Goal: Information Seeking & Learning: Learn about a topic

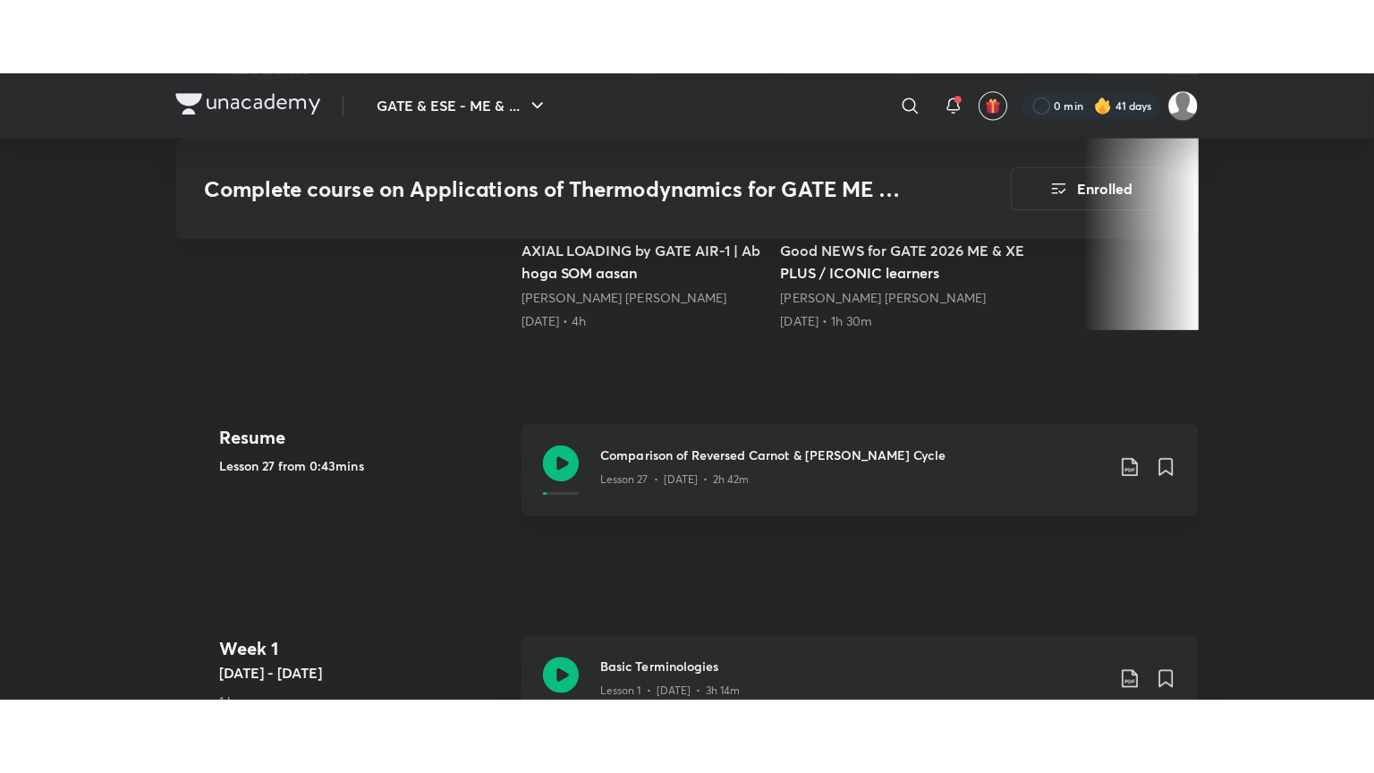
scroll to position [732, 0]
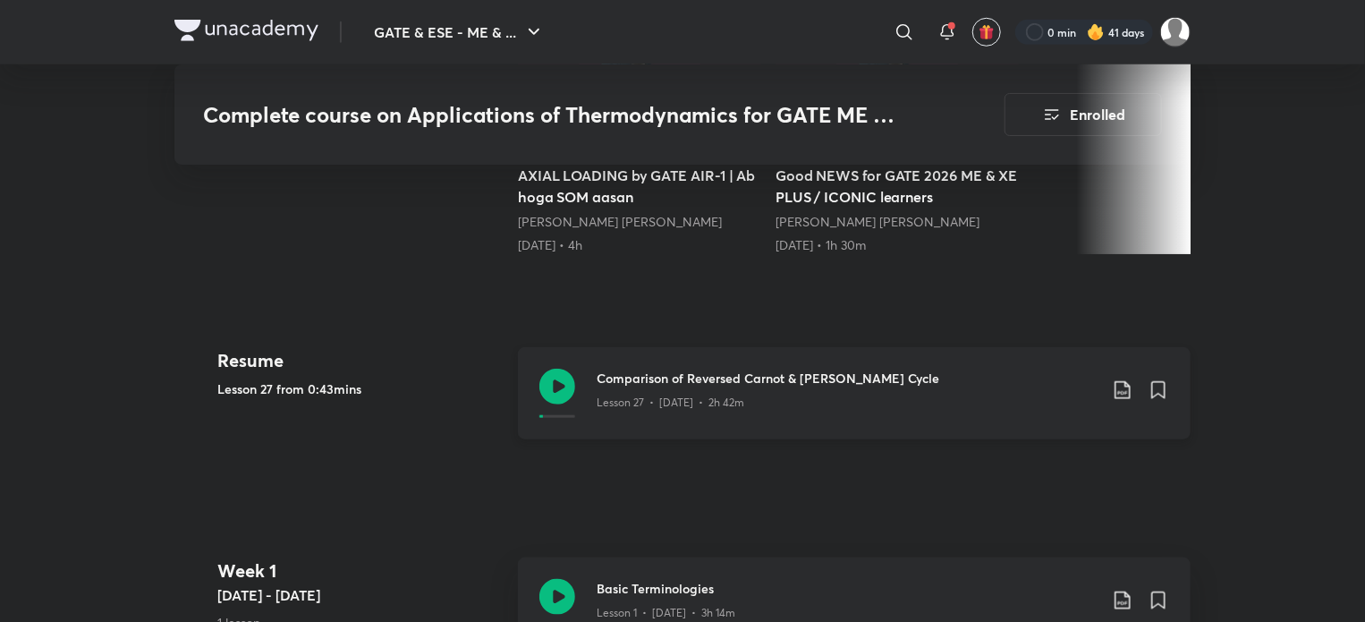
click at [779, 378] on h3 "Comparison of Reversed Carnot & [PERSON_NAME] Cycle" at bounding box center [847, 377] width 501 height 19
